Goal: Task Accomplishment & Management: Manage account settings

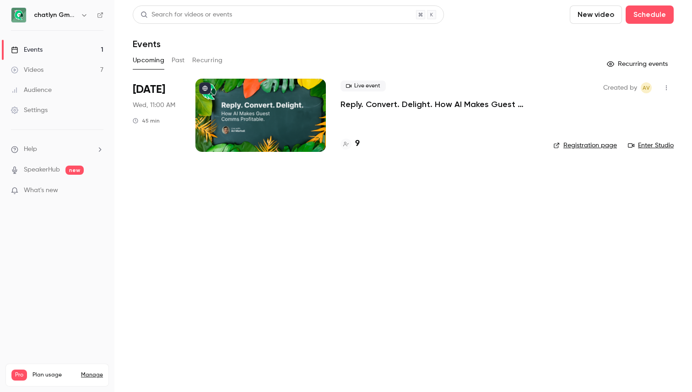
click at [382, 101] on p "Reply. Convert. Delight. How AI Makes Guest Comms Profitable." at bounding box center [439, 104] width 198 height 11
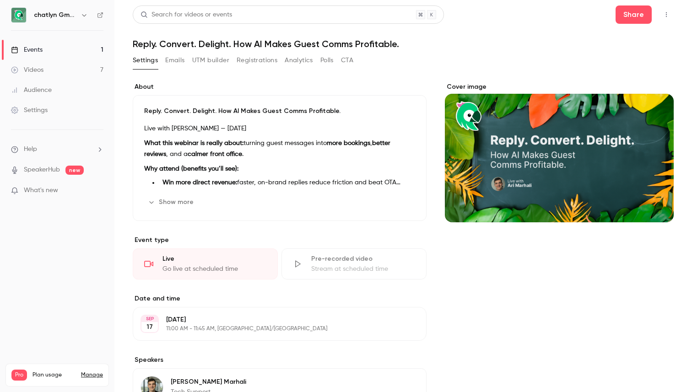
click at [46, 65] on link "Videos 7" at bounding box center [57, 70] width 114 height 20
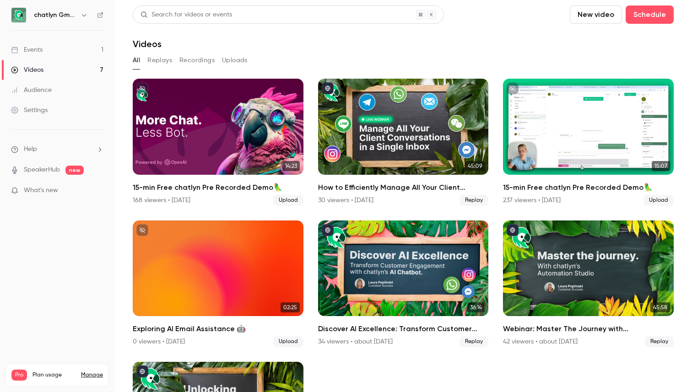
click at [45, 42] on link "Events 1" at bounding box center [57, 50] width 114 height 20
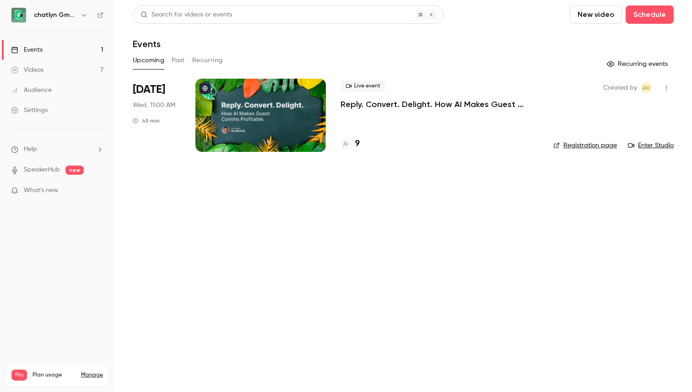
click at [598, 148] on link "Registration page" at bounding box center [585, 145] width 64 height 9
click at [670, 92] on button "button" at bounding box center [666, 88] width 15 height 15
click at [410, 208] on div at bounding box center [346, 196] width 692 height 392
click at [445, 105] on p "Reply. Convert. Delight. How AI Makes Guest Comms Profitable." at bounding box center [439, 104] width 198 height 11
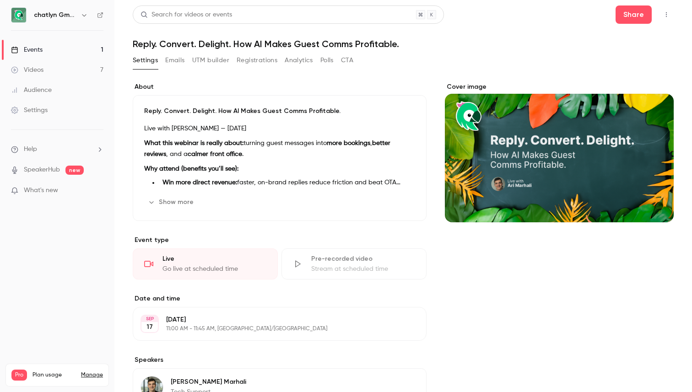
click at [243, 153] on p "What this webinar is really about: turning guest messages into more bookings , …" at bounding box center [279, 149] width 271 height 22
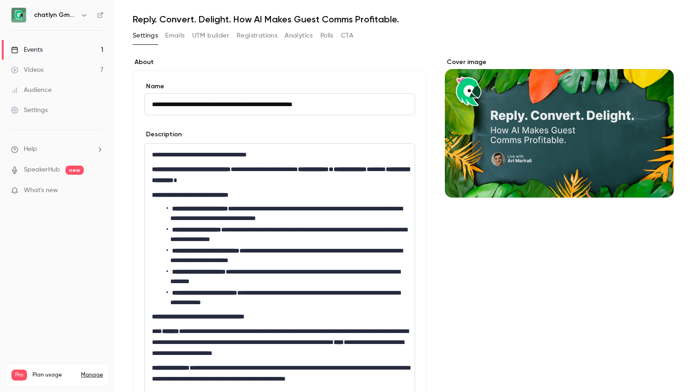
scroll to position [35, 0]
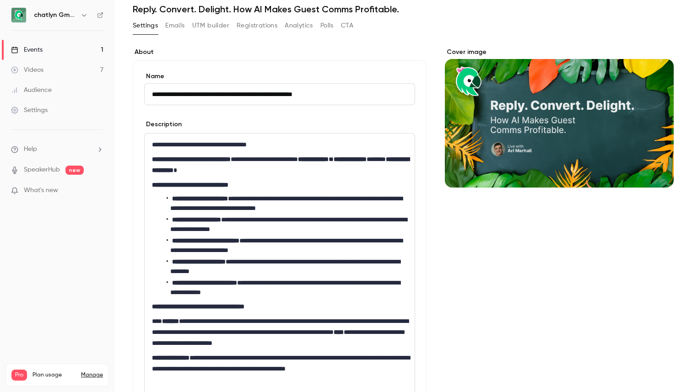
click at [225, 214] on ul "**********" at bounding box center [279, 245] width 255 height 103
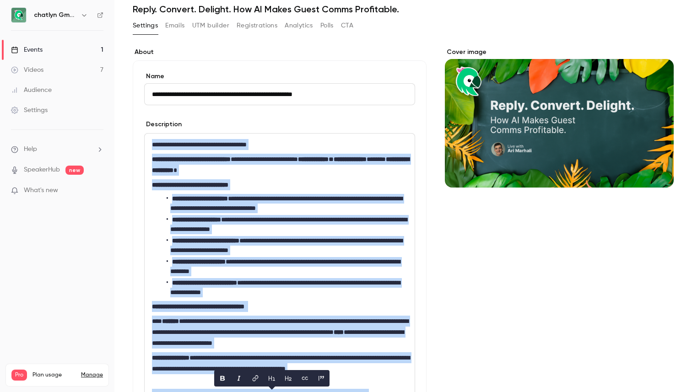
click at [259, 23] on button "Registrations" at bounding box center [257, 25] width 41 height 15
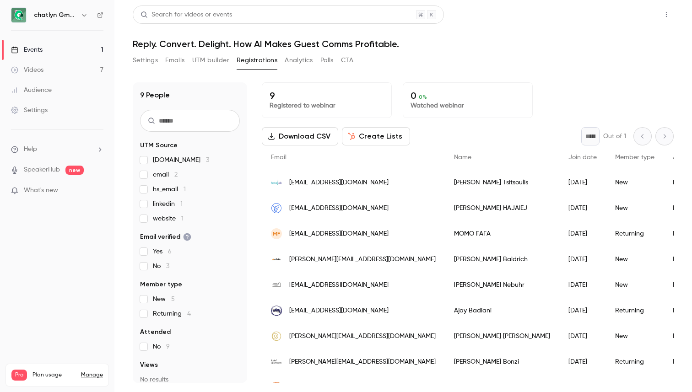
click at [640, 11] on button "Share" at bounding box center [633, 14] width 36 height 18
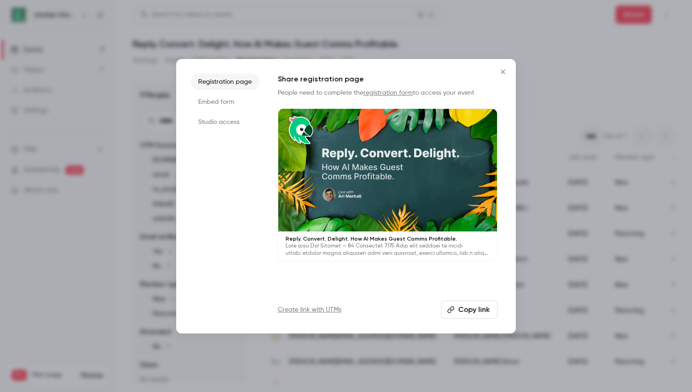
click at [508, 72] on button "Close" at bounding box center [503, 72] width 18 height 18
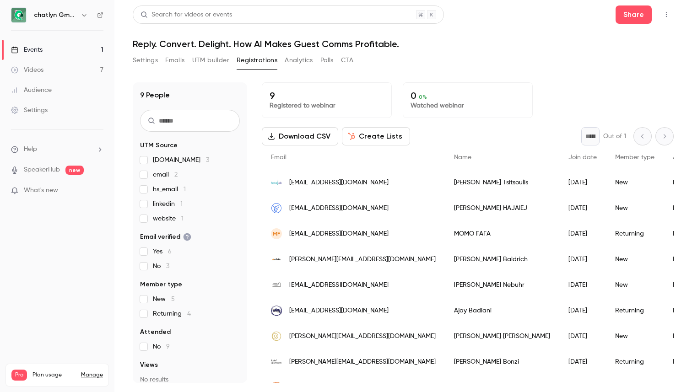
click at [212, 55] on button "UTM builder" at bounding box center [210, 60] width 37 height 15
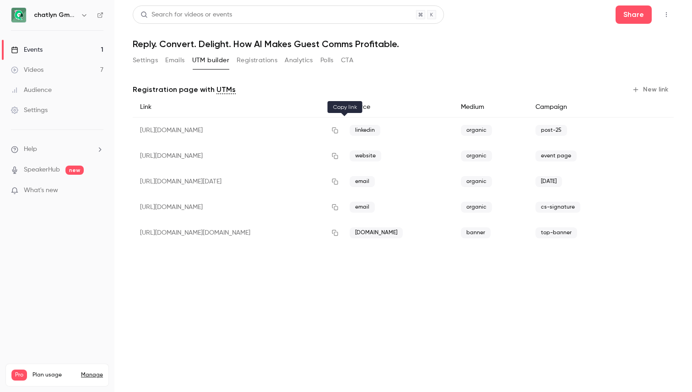
click at [339, 130] on icon "button" at bounding box center [334, 130] width 7 height 6
click at [255, 61] on button "Registrations" at bounding box center [257, 60] width 41 height 15
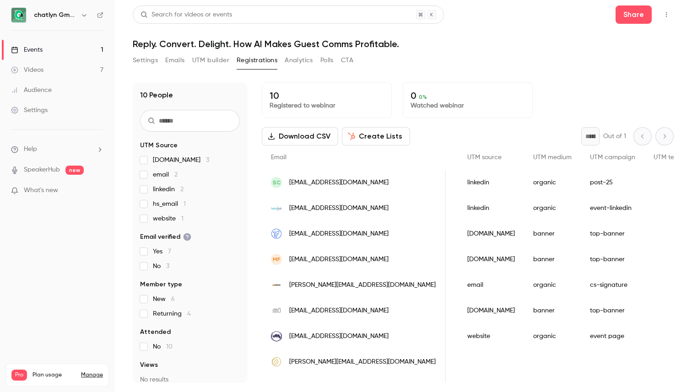
scroll to position [0, 678]
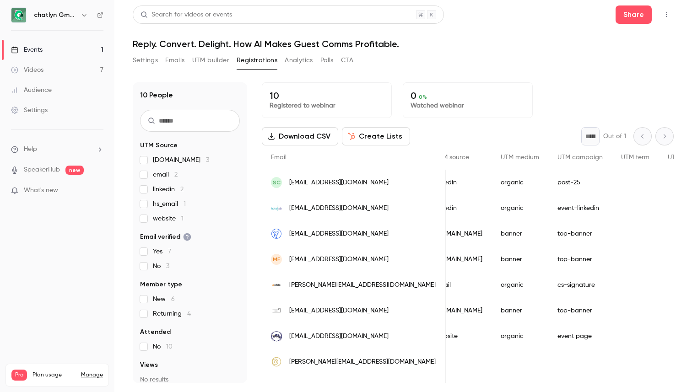
click at [135, 57] on button "Settings" at bounding box center [145, 60] width 25 height 15
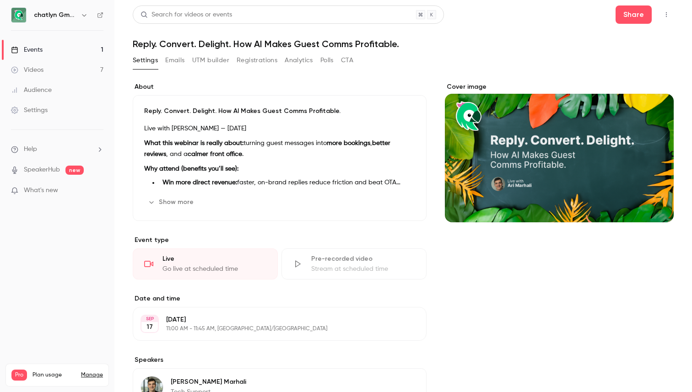
click at [177, 64] on button "Emails" at bounding box center [174, 60] width 19 height 15
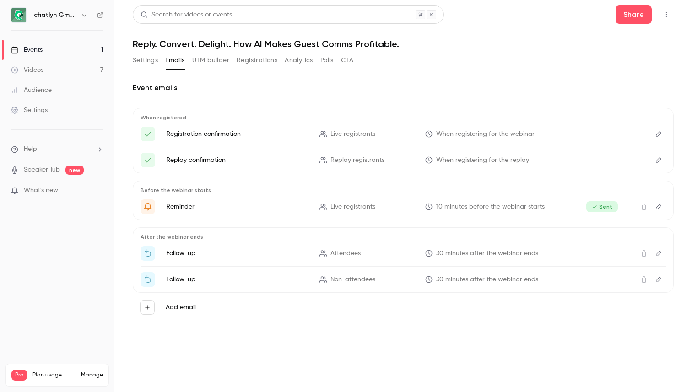
click at [70, 71] on link "Videos 7" at bounding box center [57, 70] width 114 height 20
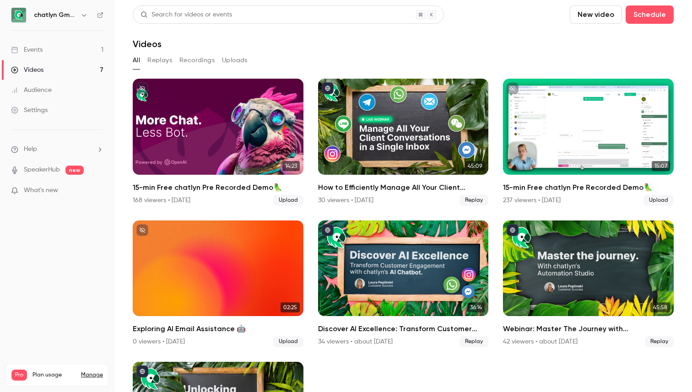
click at [56, 49] on link "Events 1" at bounding box center [57, 50] width 114 height 20
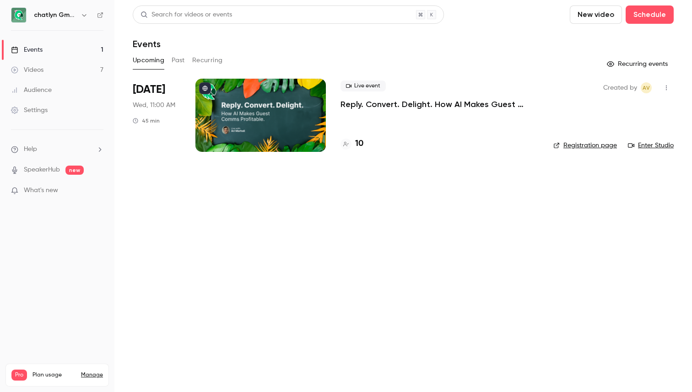
click at [650, 147] on link "Enter Studio" at bounding box center [651, 145] width 46 height 9
drag, startPoint x: 338, startPoint y: 102, endPoint x: 475, endPoint y: 105, distance: 137.3
click at [475, 105] on li "Sep 17 Wed, 11:00 AM 45 min Live event Reply. Convert. Delight. How AI Makes Gu…" at bounding box center [403, 121] width 541 height 84
click at [475, 105] on p "Reply. Convert. Delight. How AI Makes Guest Comms Profitable." at bounding box center [439, 104] width 198 height 11
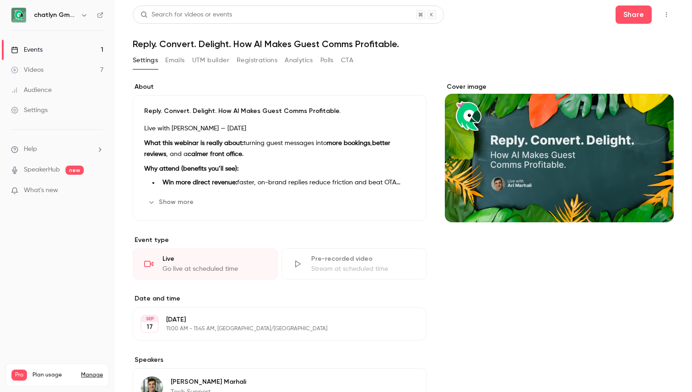
click at [314, 41] on h1 "Reply. Convert. Delight. How AI Makes Guest Comms Profitable." at bounding box center [403, 43] width 541 height 11
copy div "Reply. Convert. Delight. How AI Makes Guest Comms Profitable. Settings Emails U…"
